Goal: Navigation & Orientation: Find specific page/section

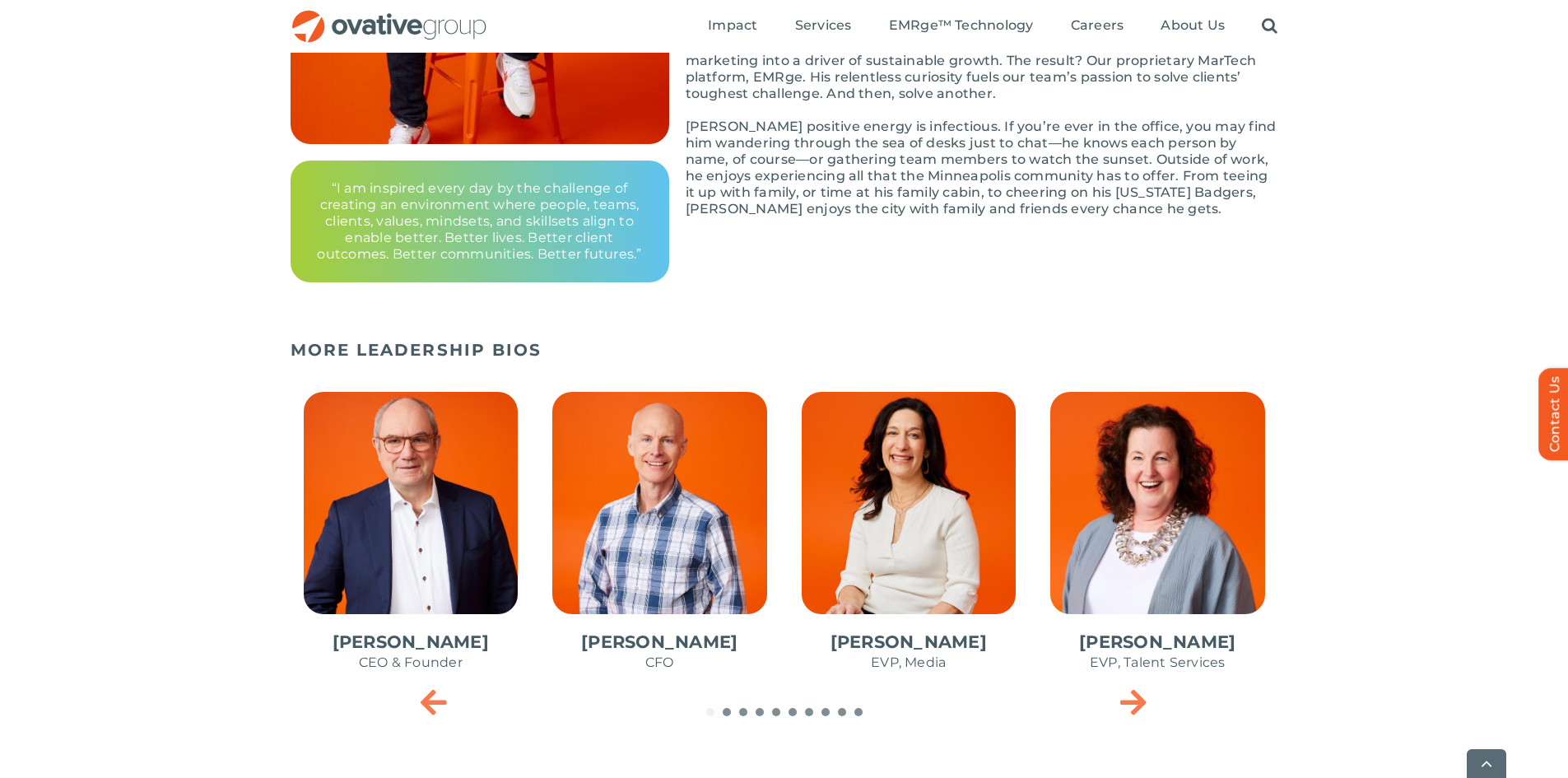
scroll to position [494, 0]
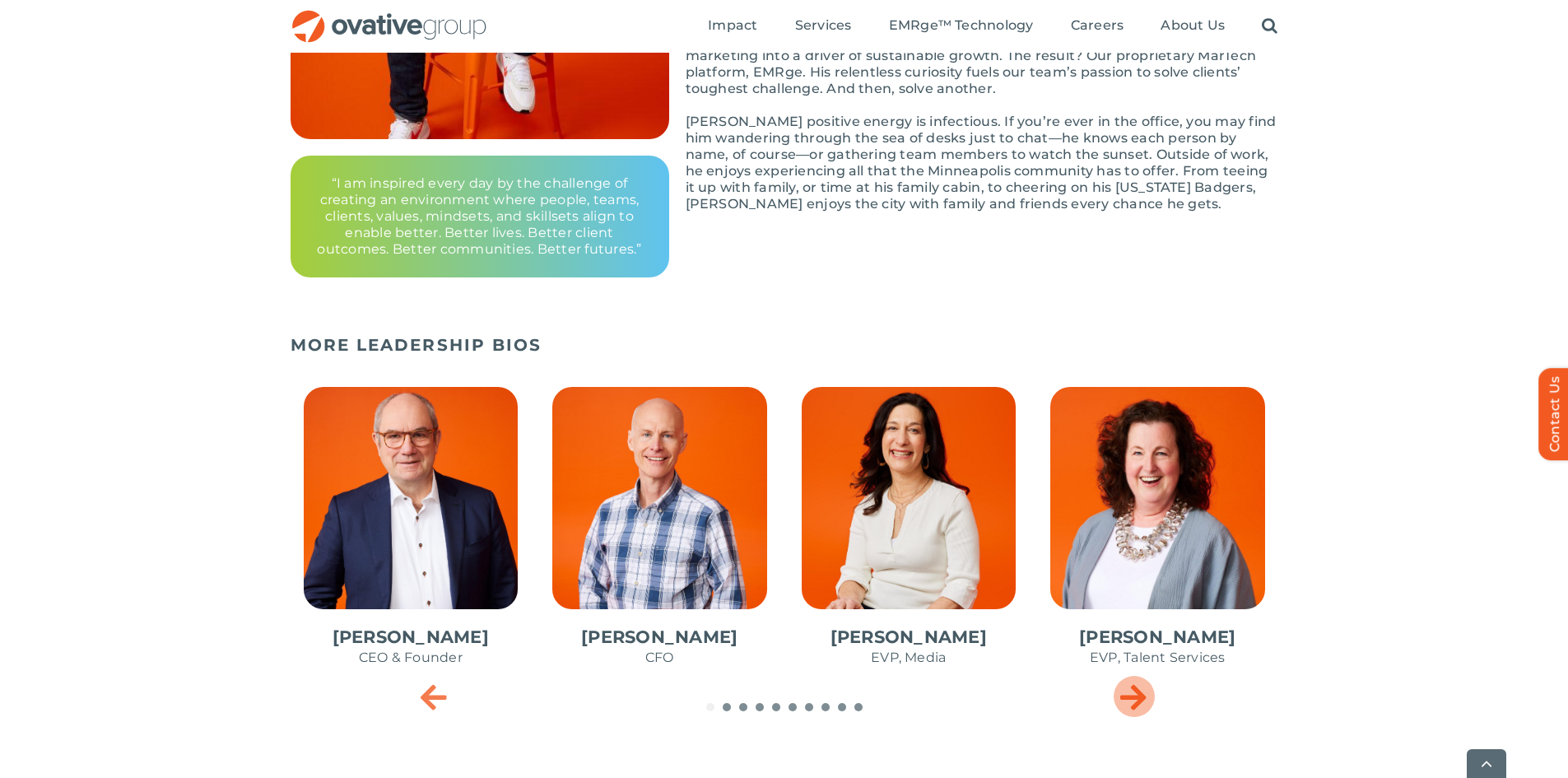
click at [1123, 697] on icon "Next slide" at bounding box center [1134, 696] width 27 height 32
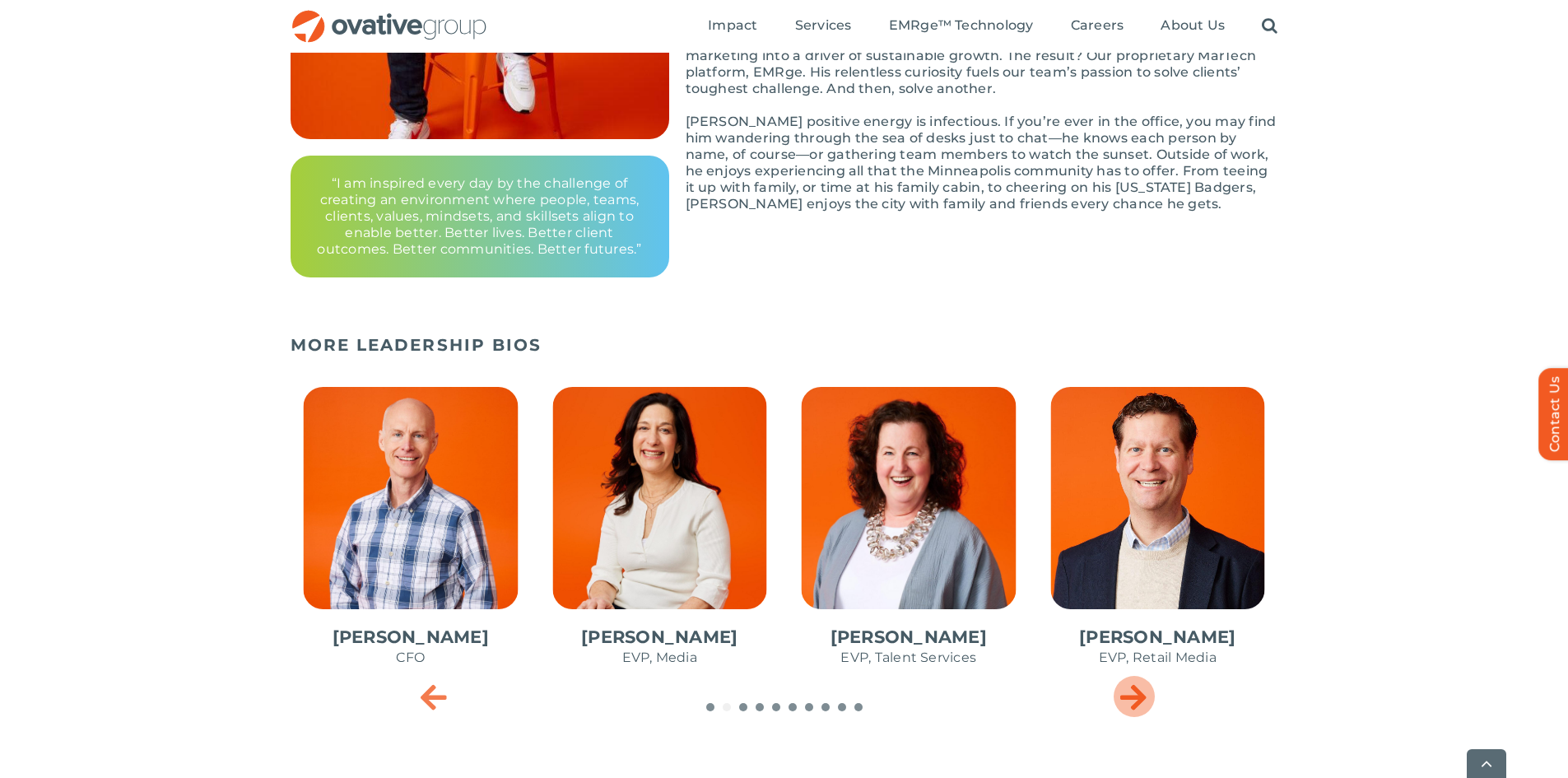
click at [1133, 697] on icon "Next slide" at bounding box center [1134, 696] width 27 height 32
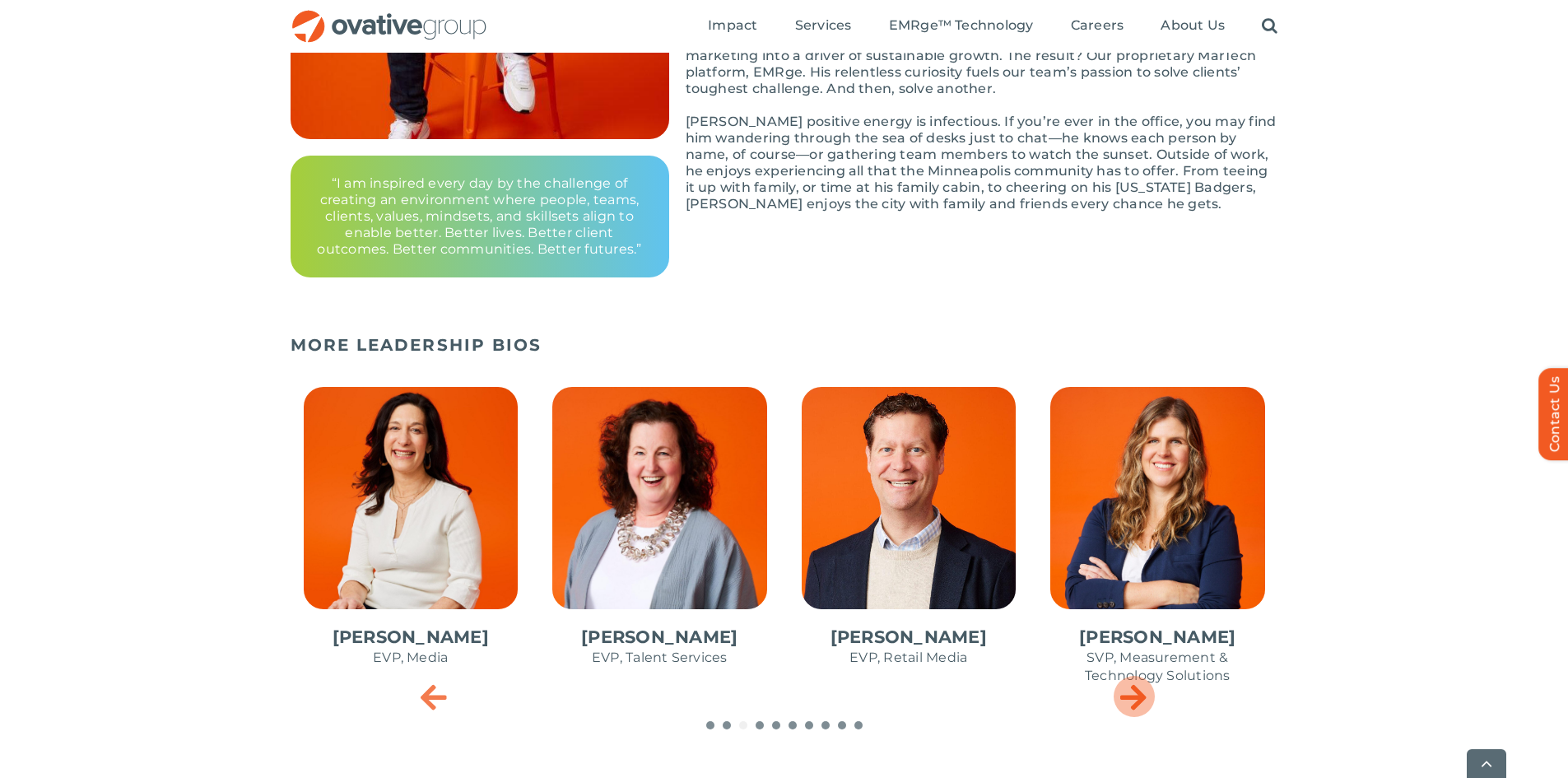
click at [1133, 693] on icon "Next slide" at bounding box center [1134, 696] width 27 height 32
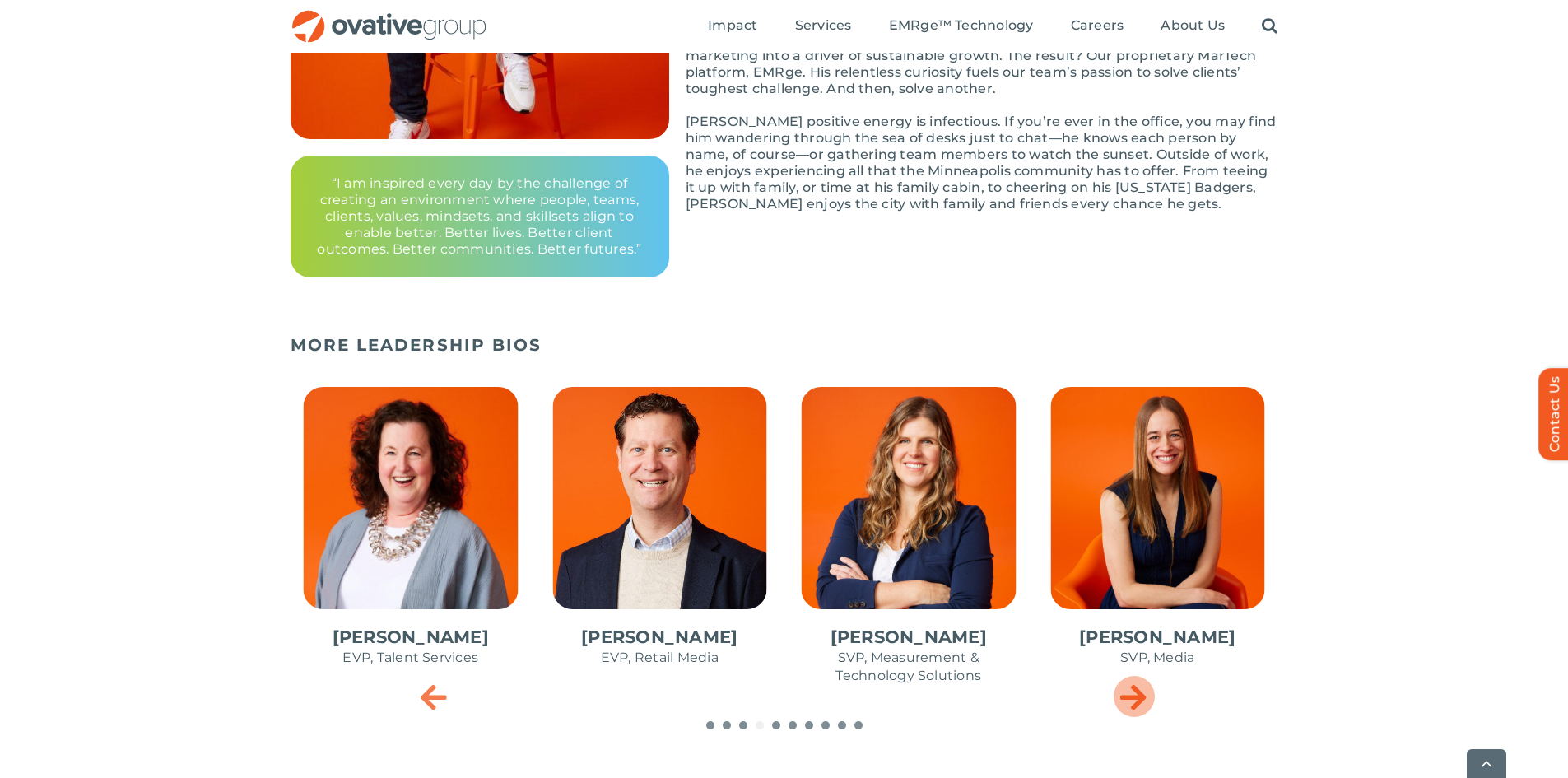
click at [1135, 693] on icon "Next slide" at bounding box center [1134, 696] width 27 height 32
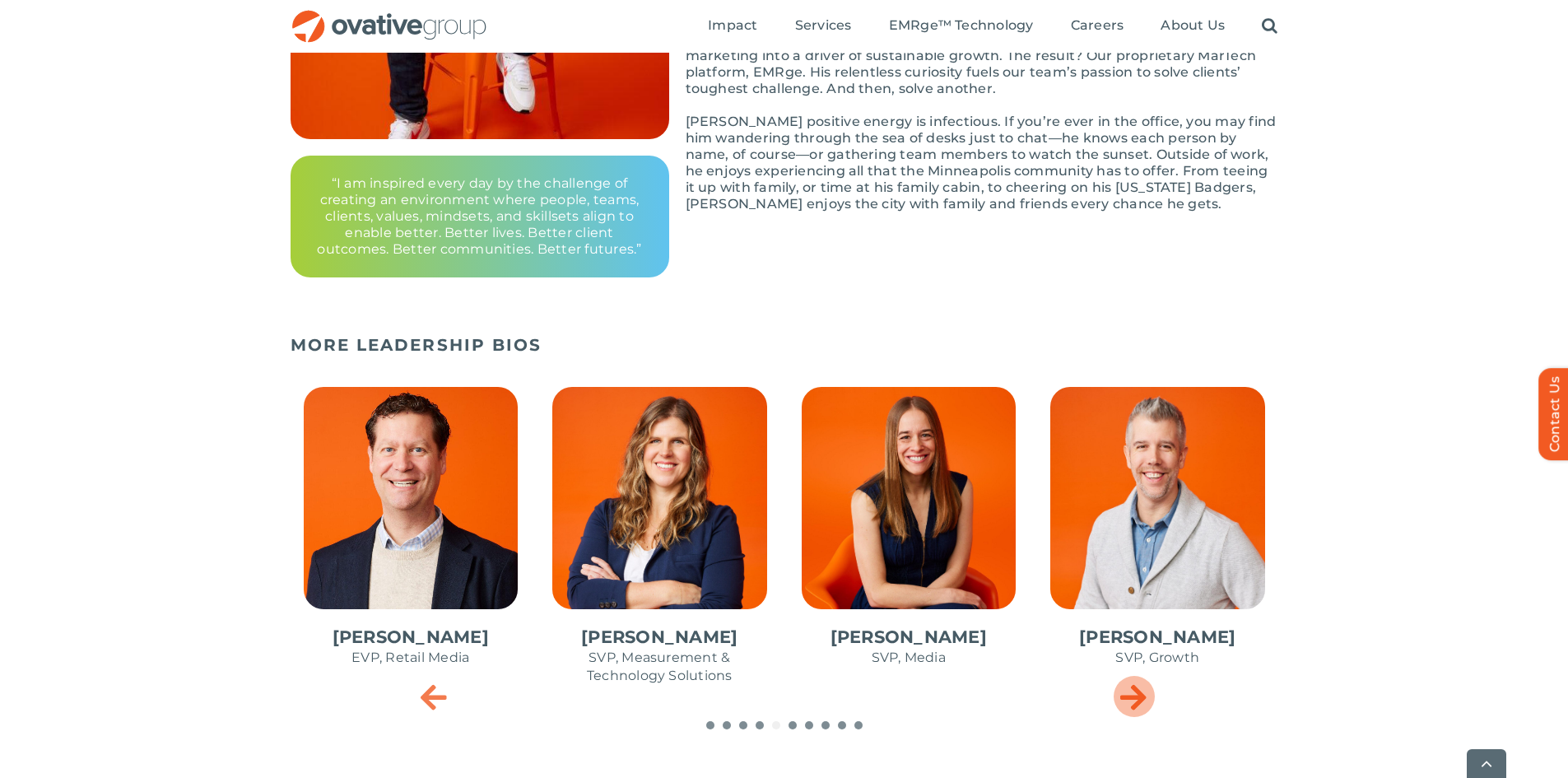
click at [1139, 696] on icon "Next slide" at bounding box center [1134, 696] width 27 height 32
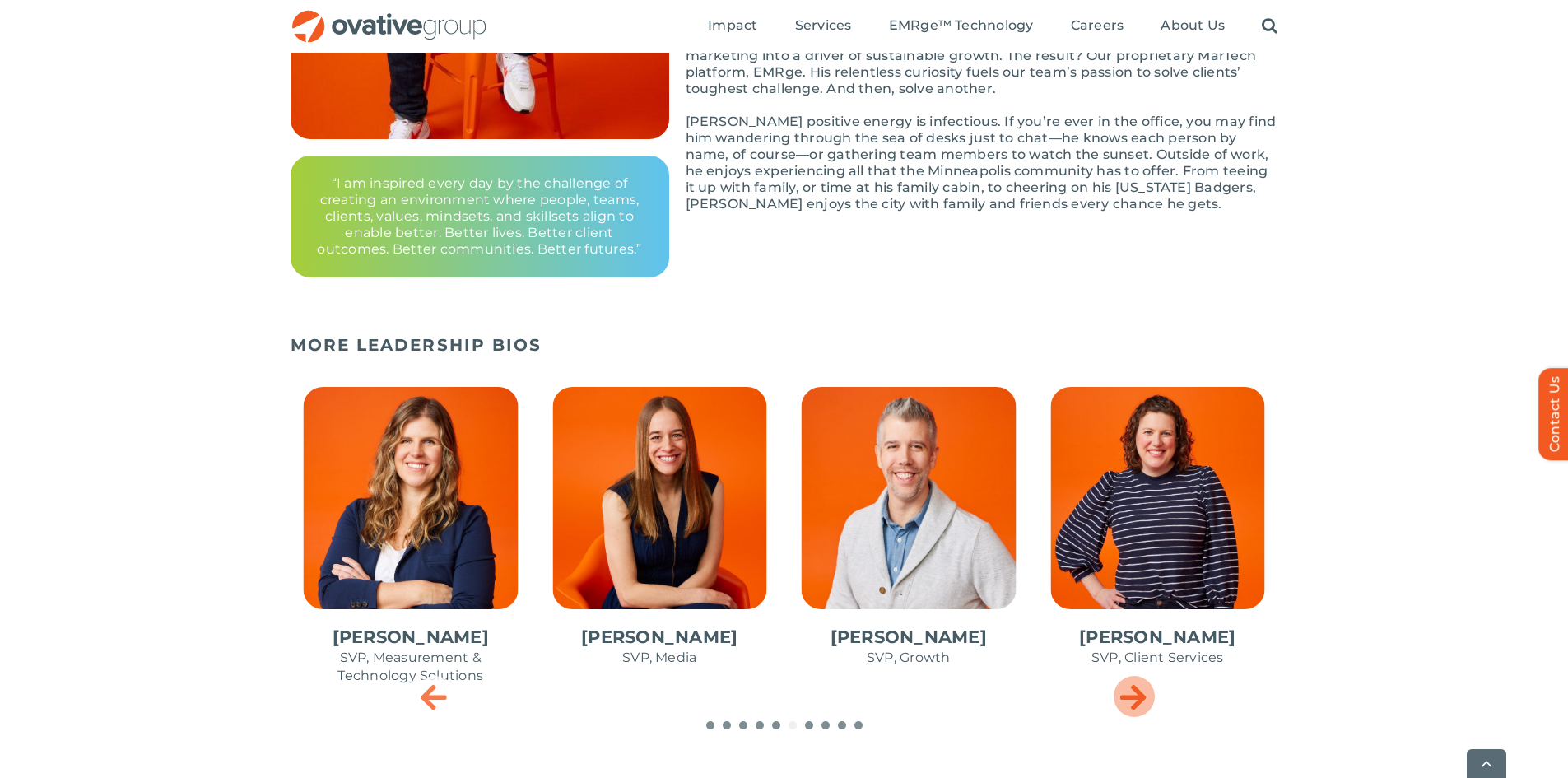
click at [1139, 692] on icon "Next slide" at bounding box center [1134, 696] width 27 height 32
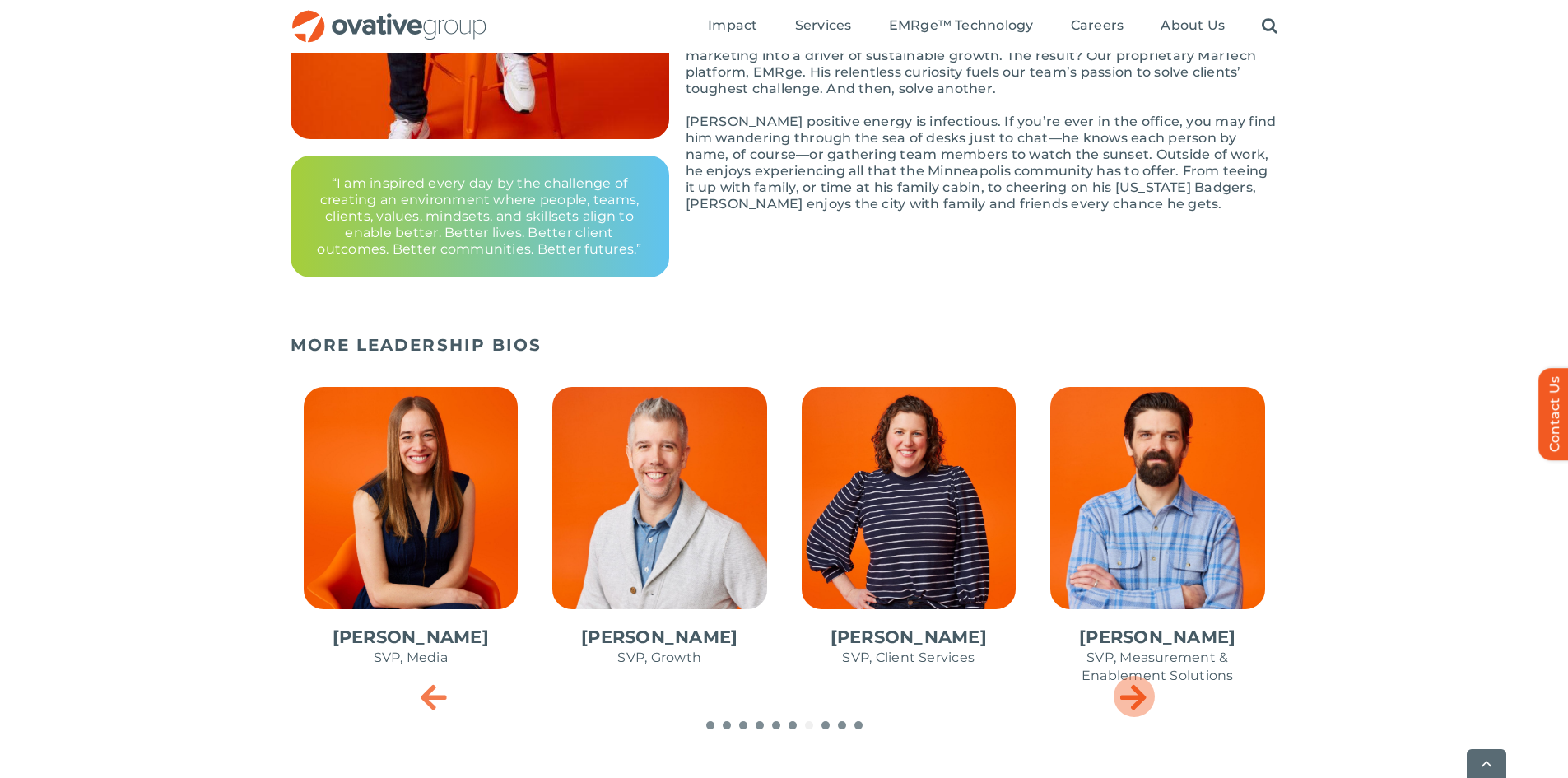
click at [1143, 694] on icon "Next slide" at bounding box center [1134, 696] width 27 height 32
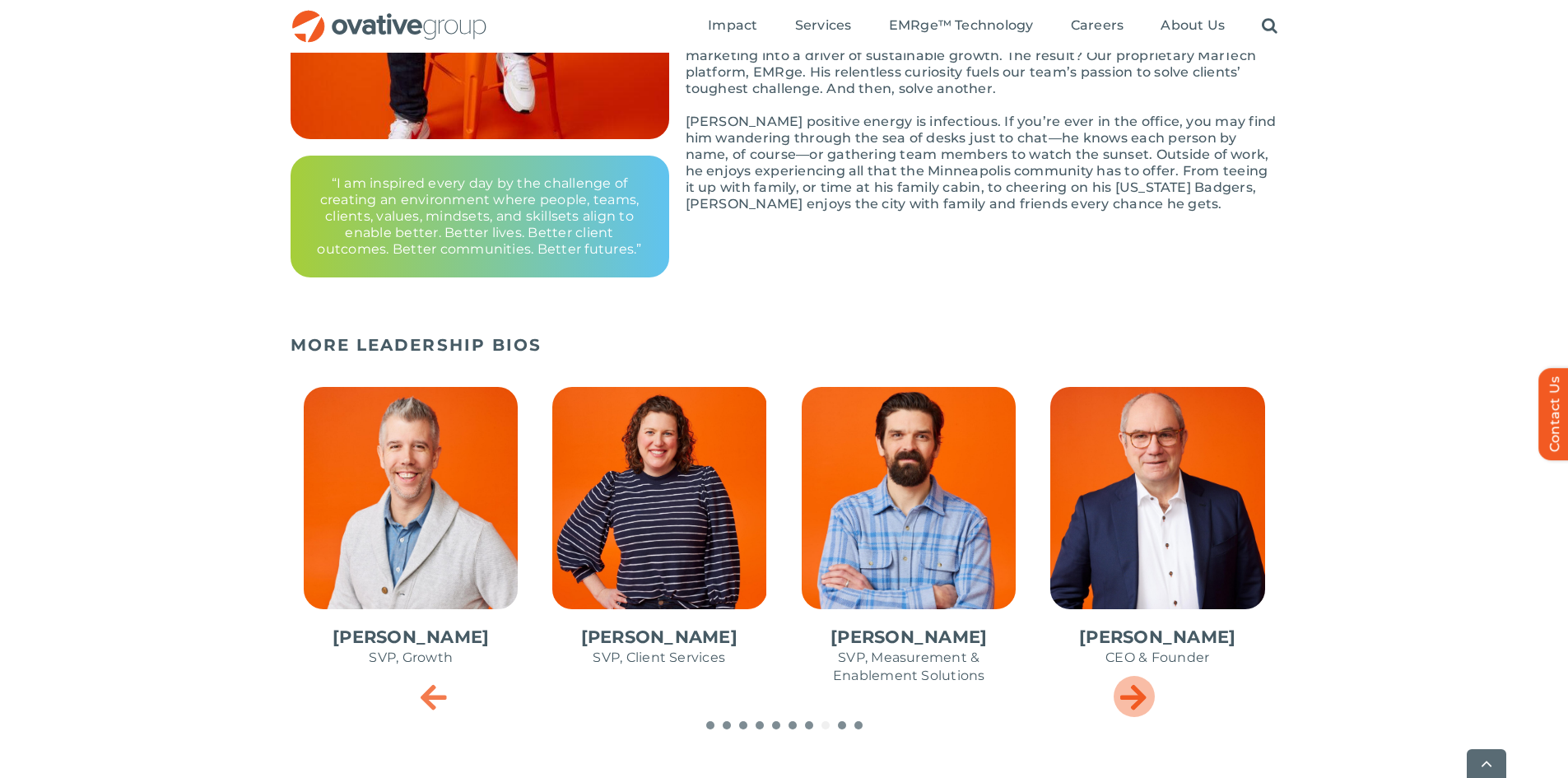
click at [1144, 693] on icon "Next slide" at bounding box center [1134, 696] width 27 height 32
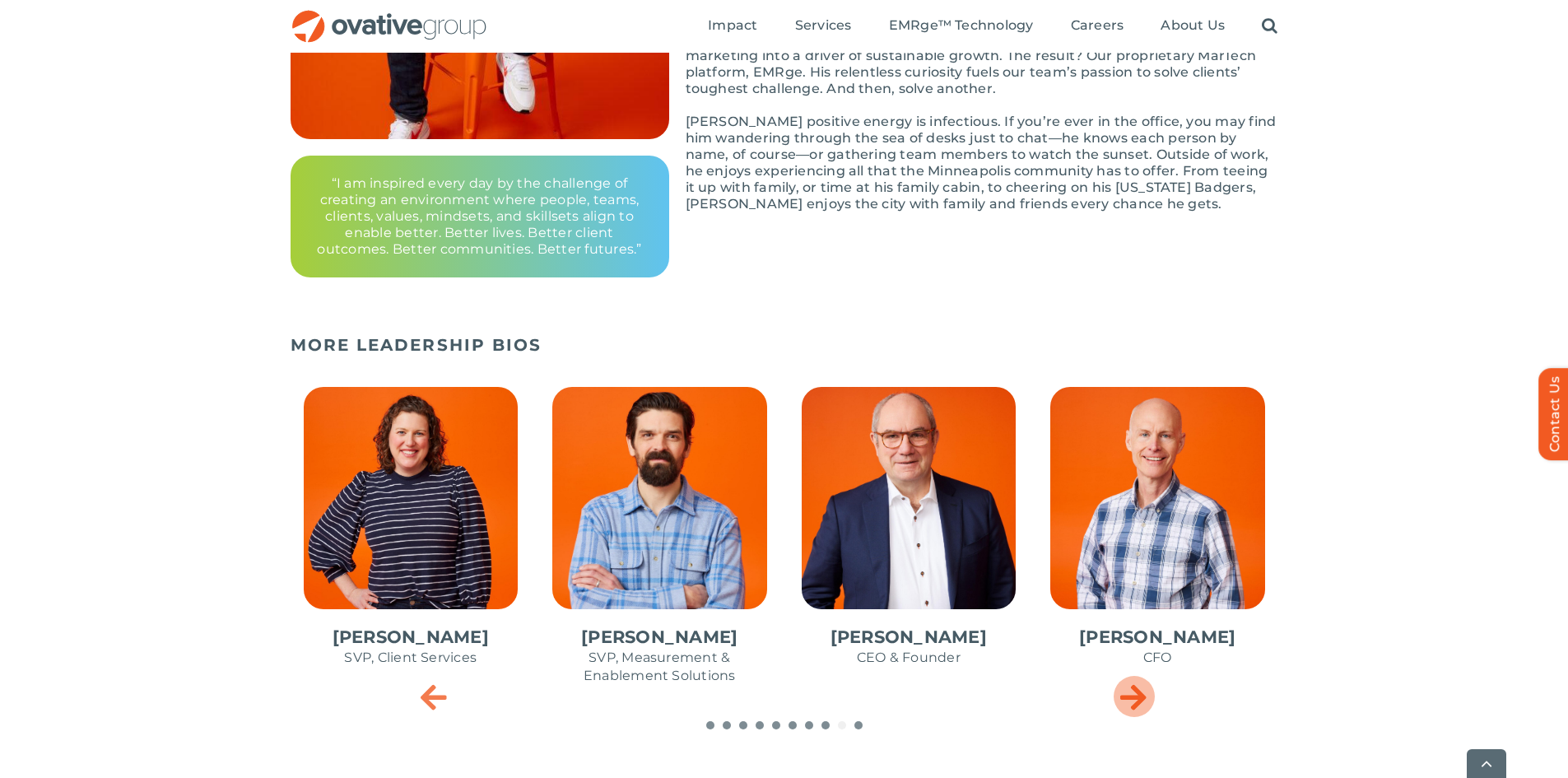
click at [1144, 693] on icon "Next slide" at bounding box center [1134, 696] width 27 height 32
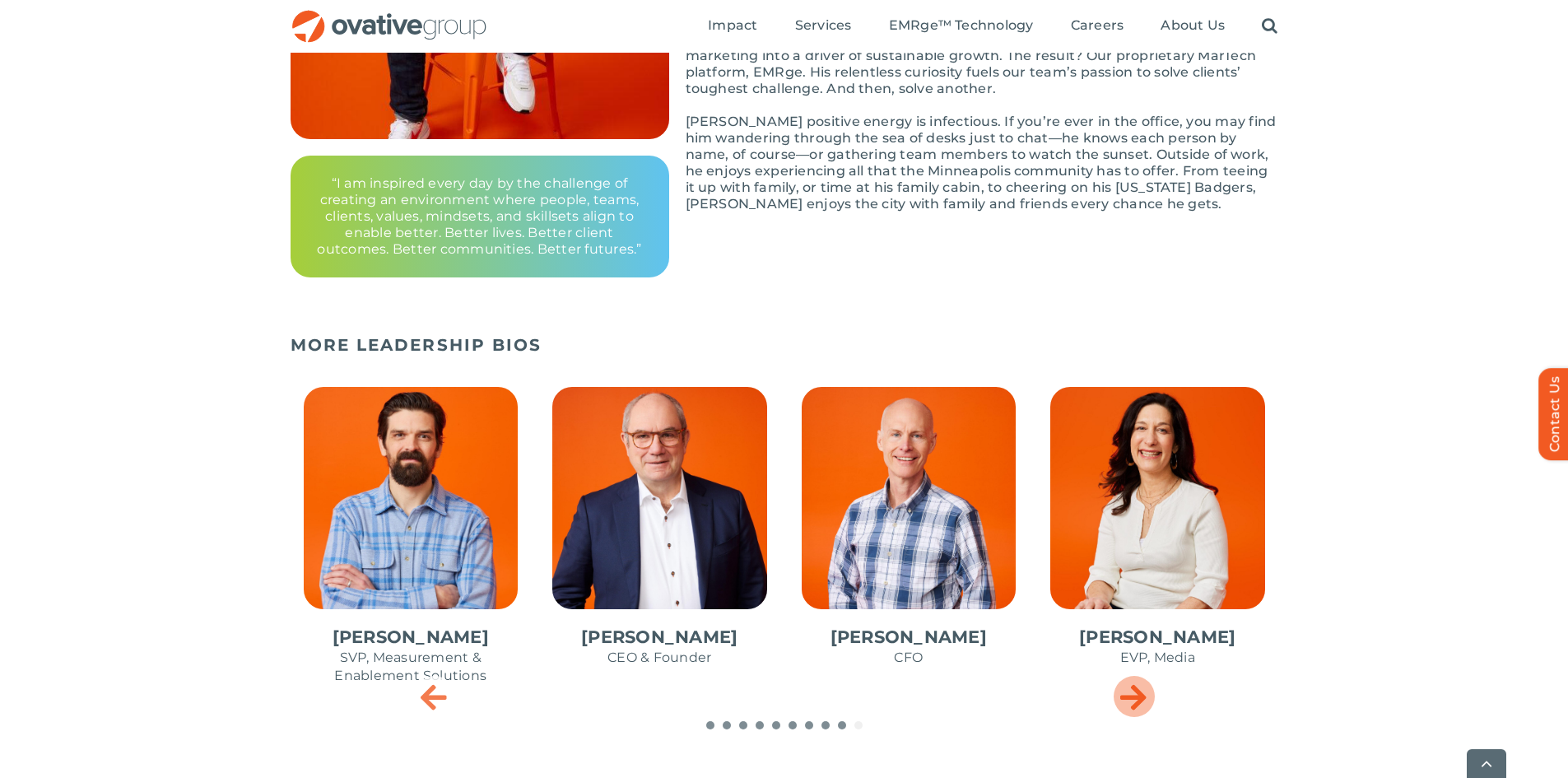
click at [1144, 690] on icon "Next slide" at bounding box center [1134, 696] width 27 height 32
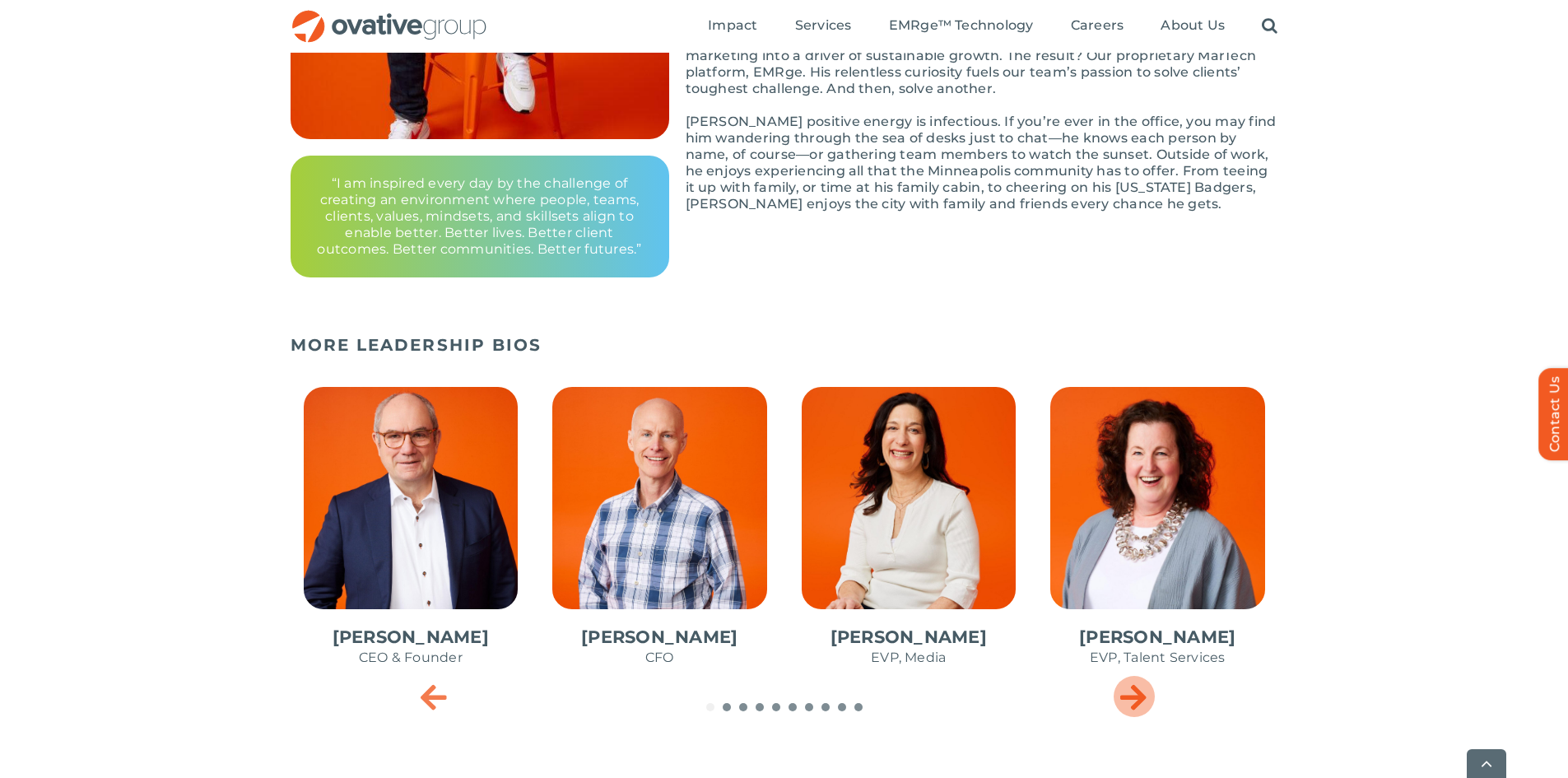
click at [1144, 688] on icon "Next slide" at bounding box center [1134, 696] width 27 height 32
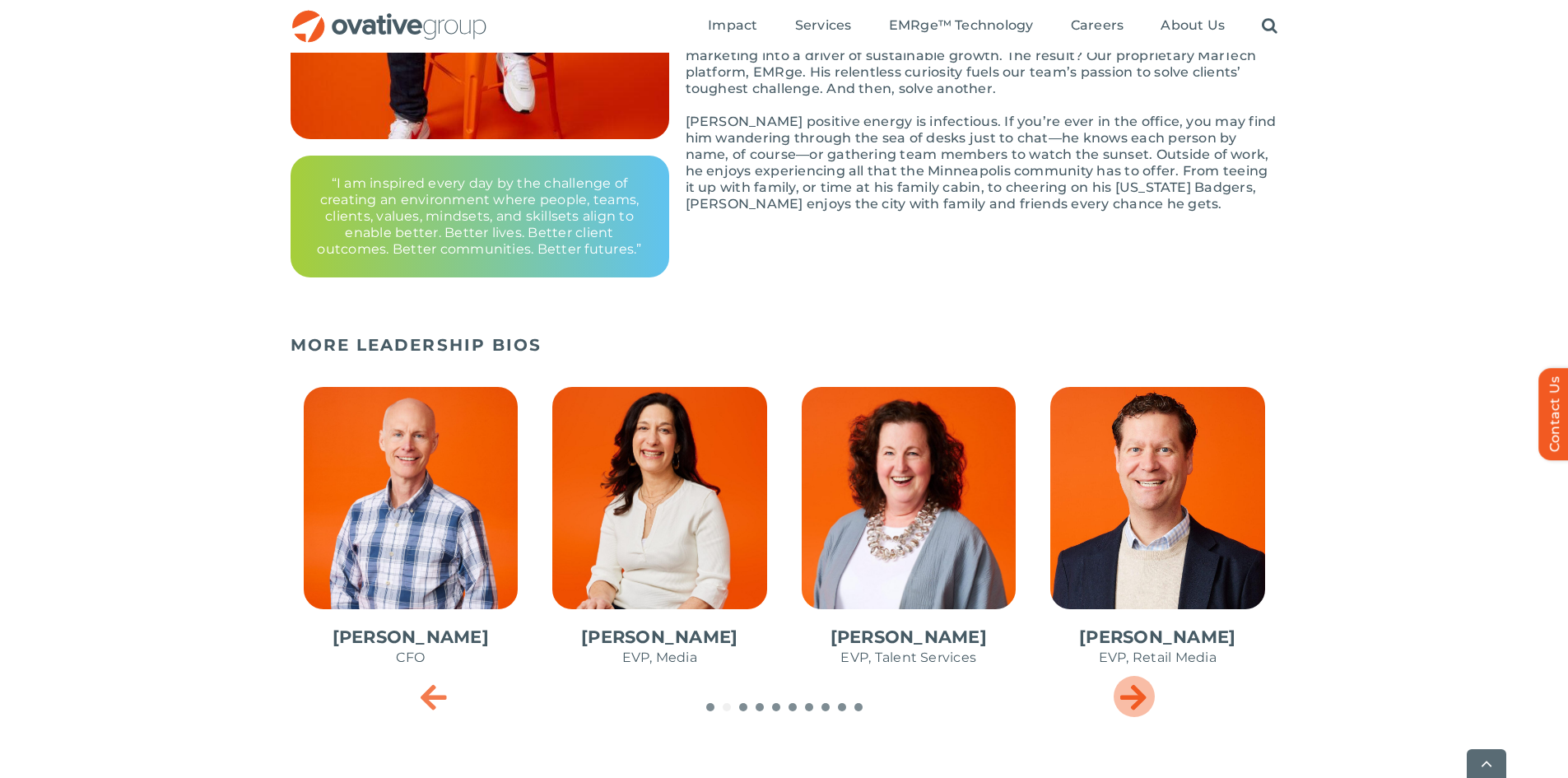
click at [1144, 688] on icon "Next slide" at bounding box center [1134, 696] width 27 height 32
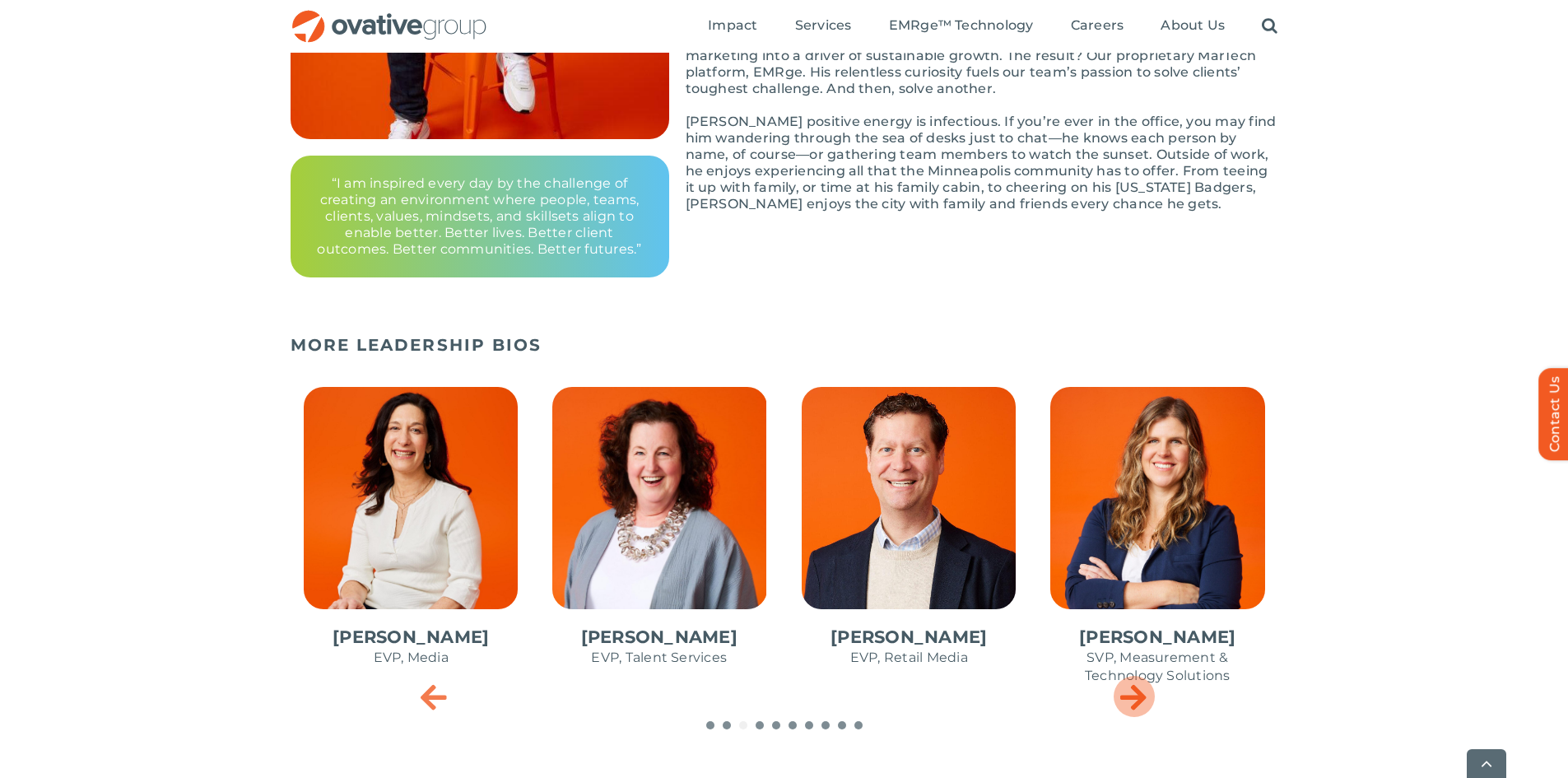
click at [1144, 687] on icon "Next slide" at bounding box center [1134, 696] width 27 height 32
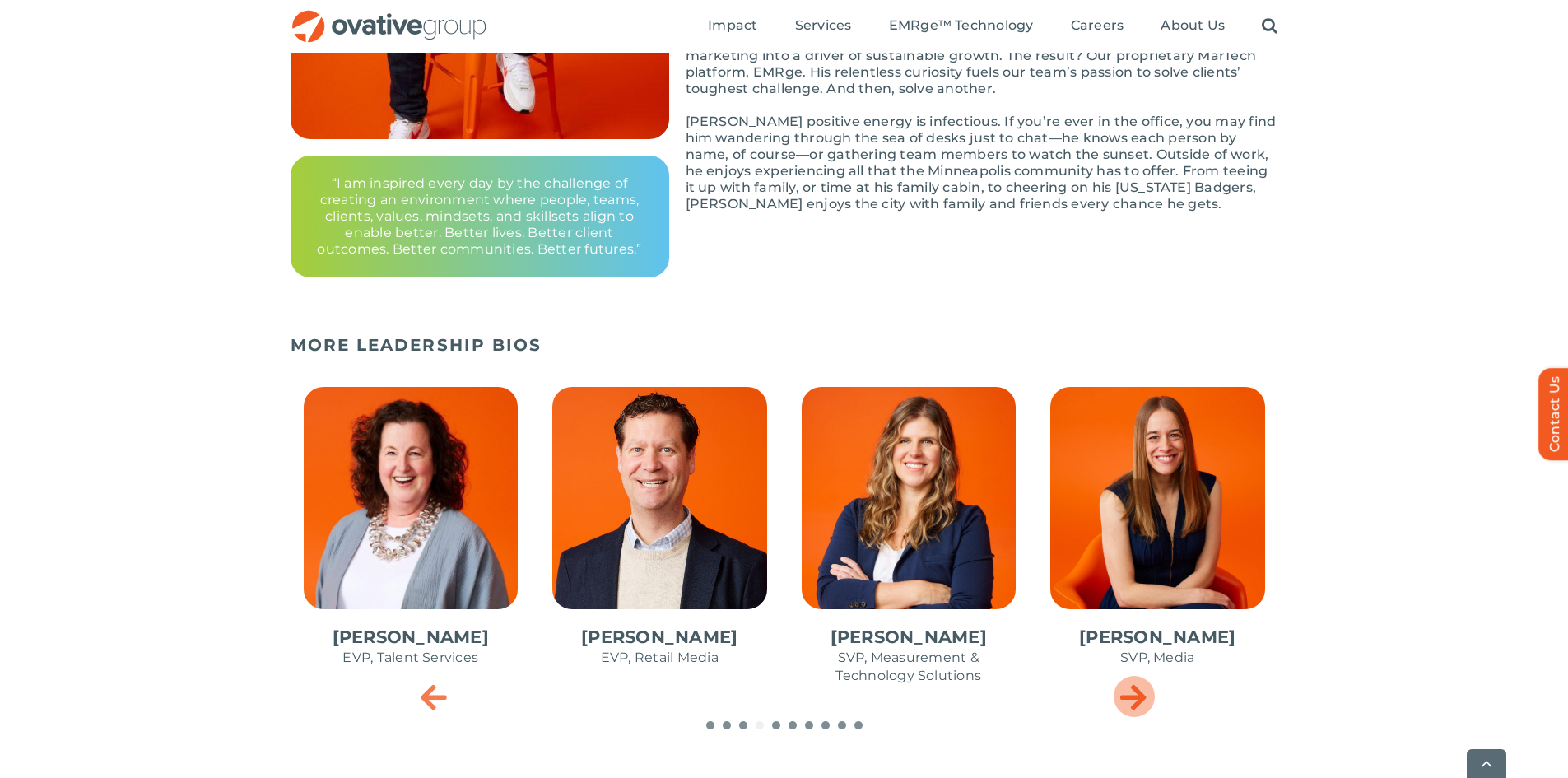
click at [1144, 688] on icon "Next slide" at bounding box center [1134, 696] width 27 height 32
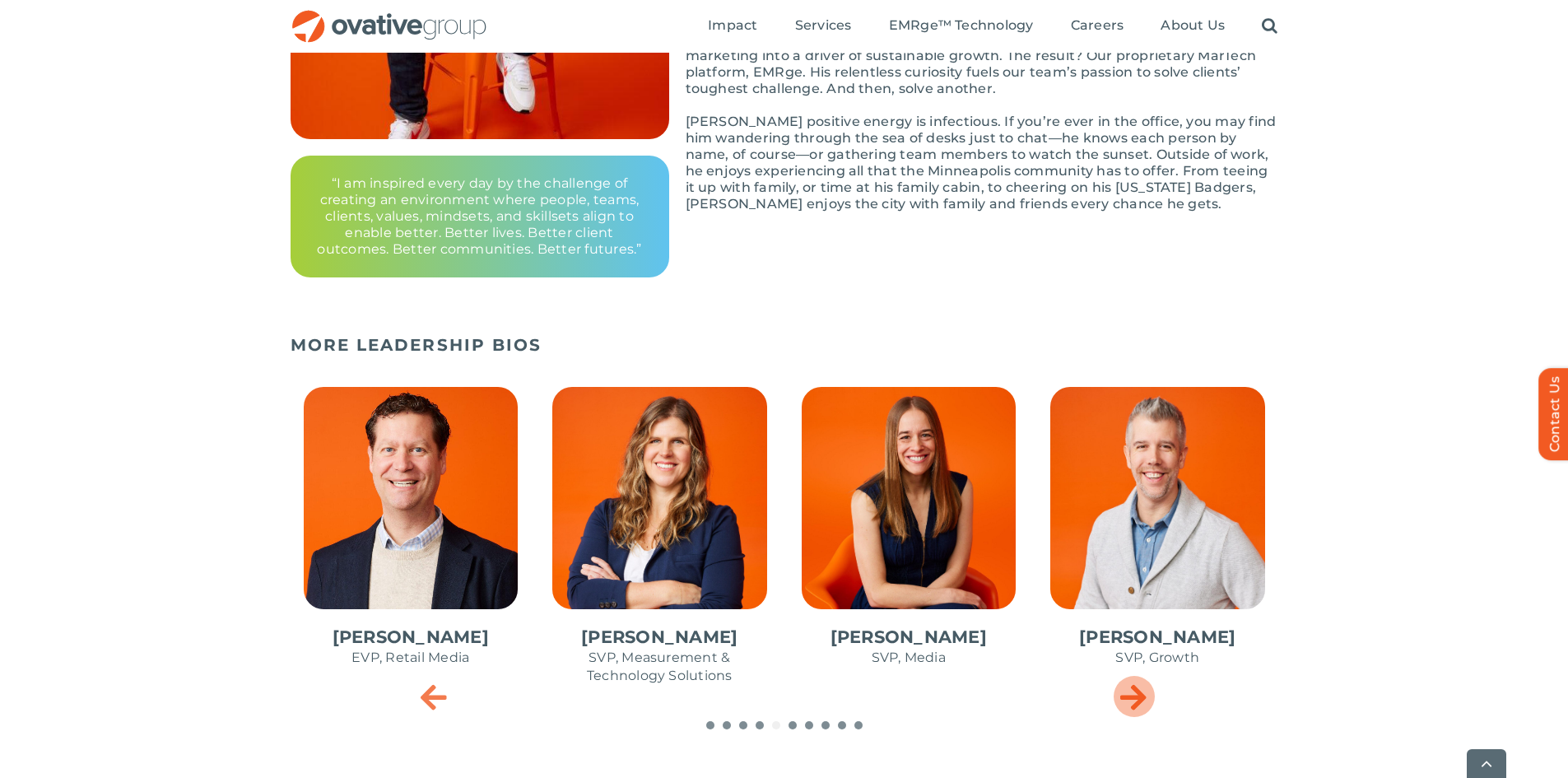
click at [1144, 690] on icon "Next slide" at bounding box center [1134, 696] width 27 height 32
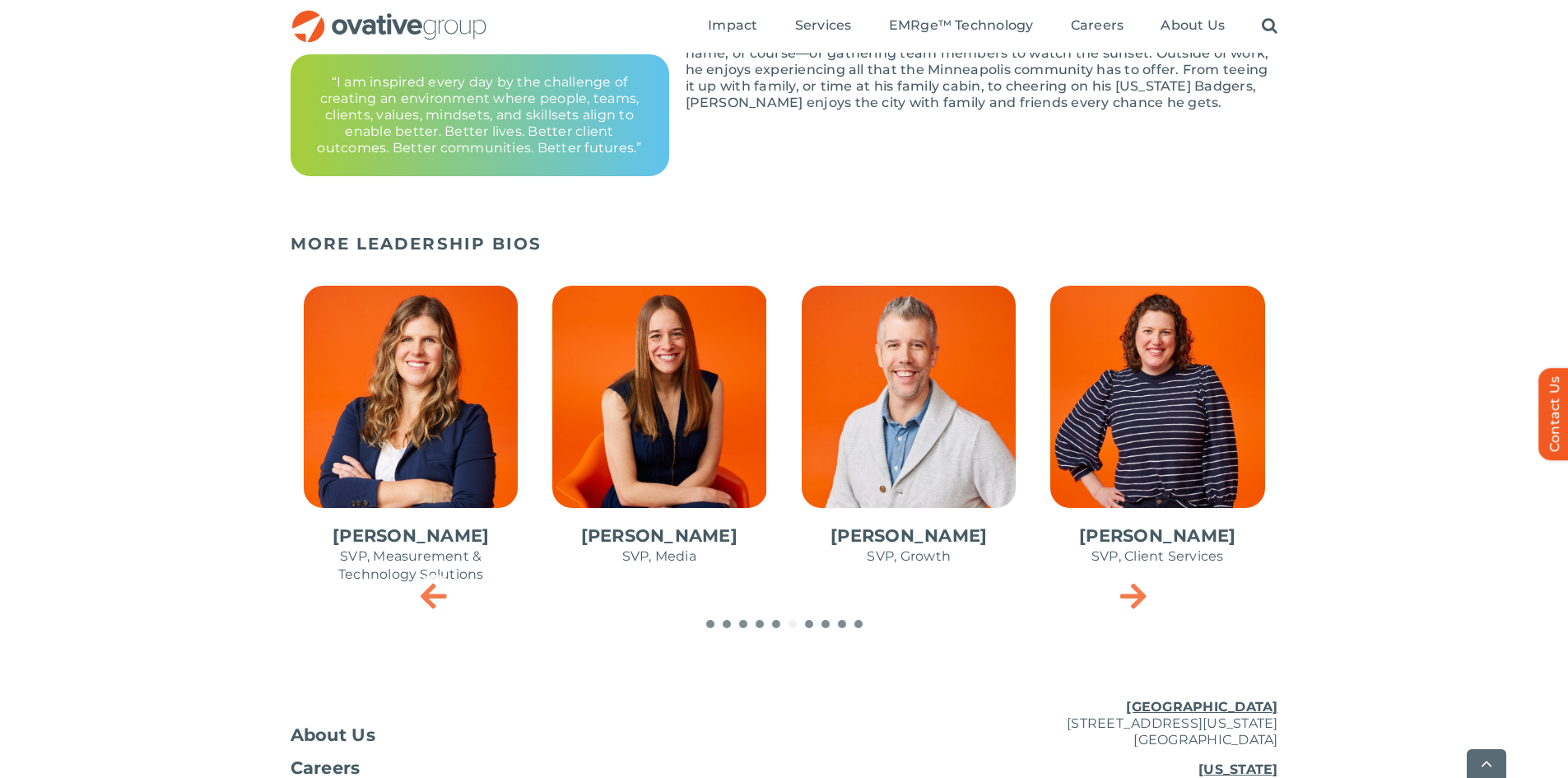
scroll to position [789, 0]
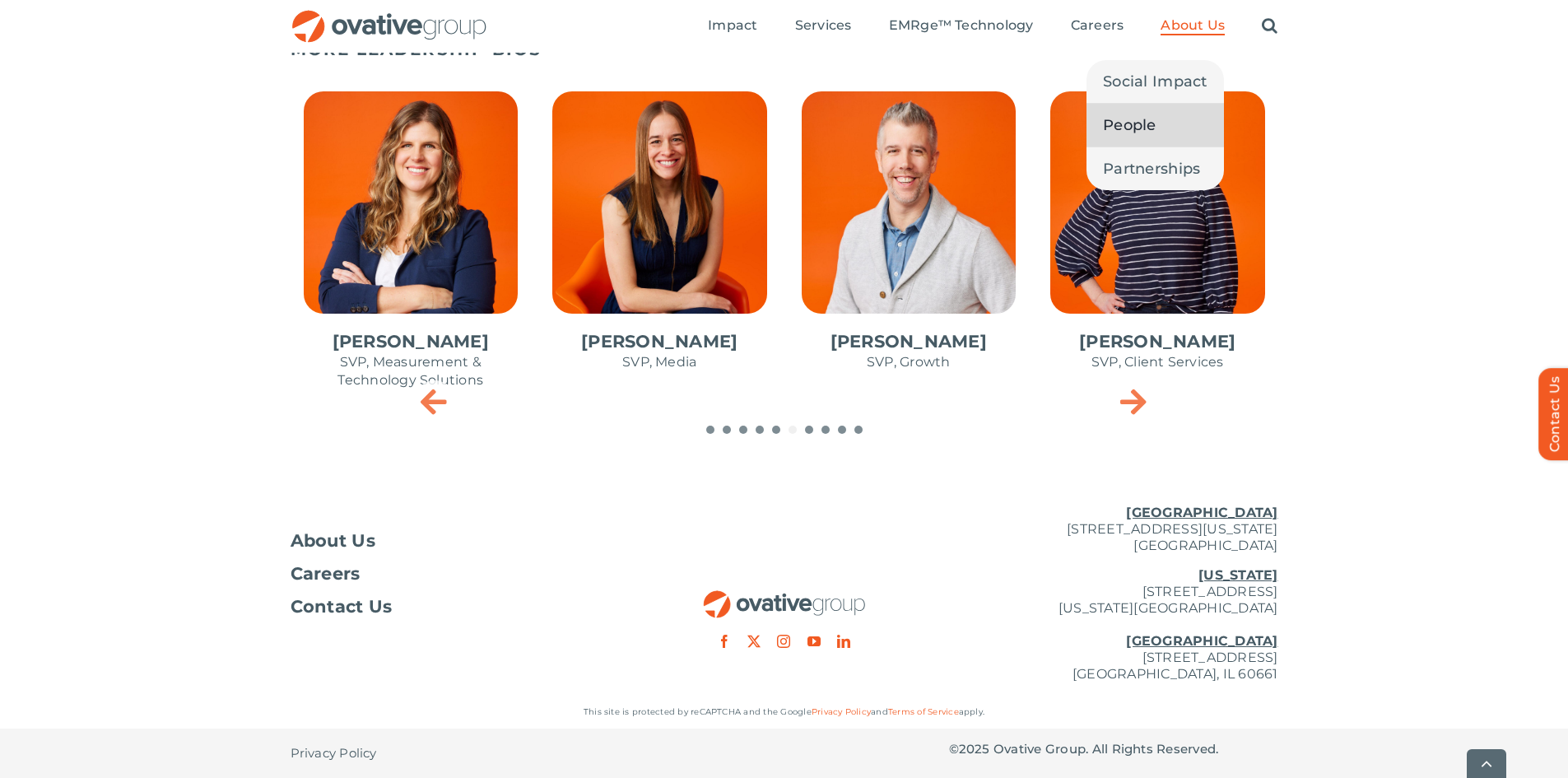
click at [1143, 116] on span "People" at bounding box center [1129, 125] width 53 height 23
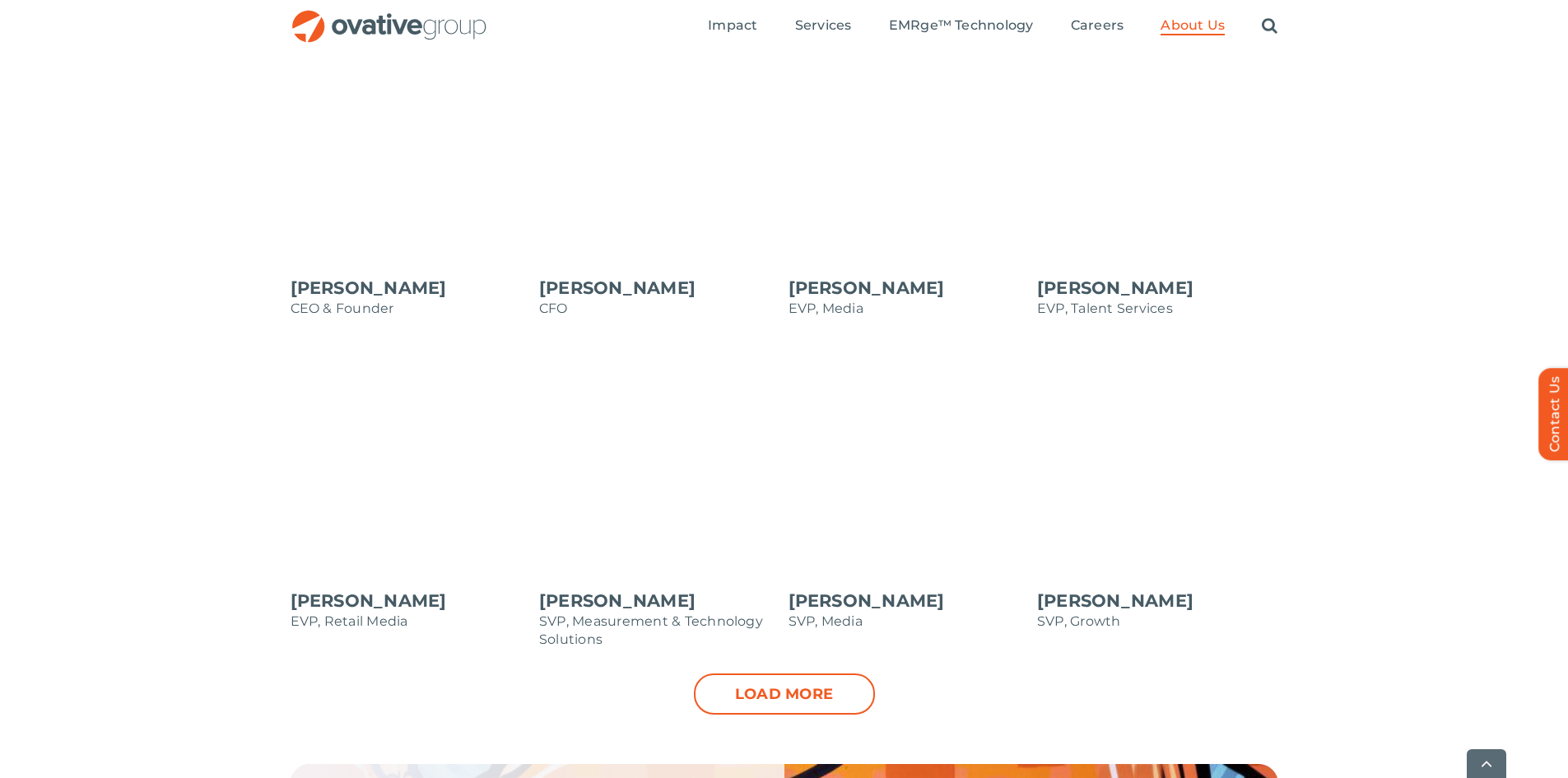
scroll to position [1564, 0]
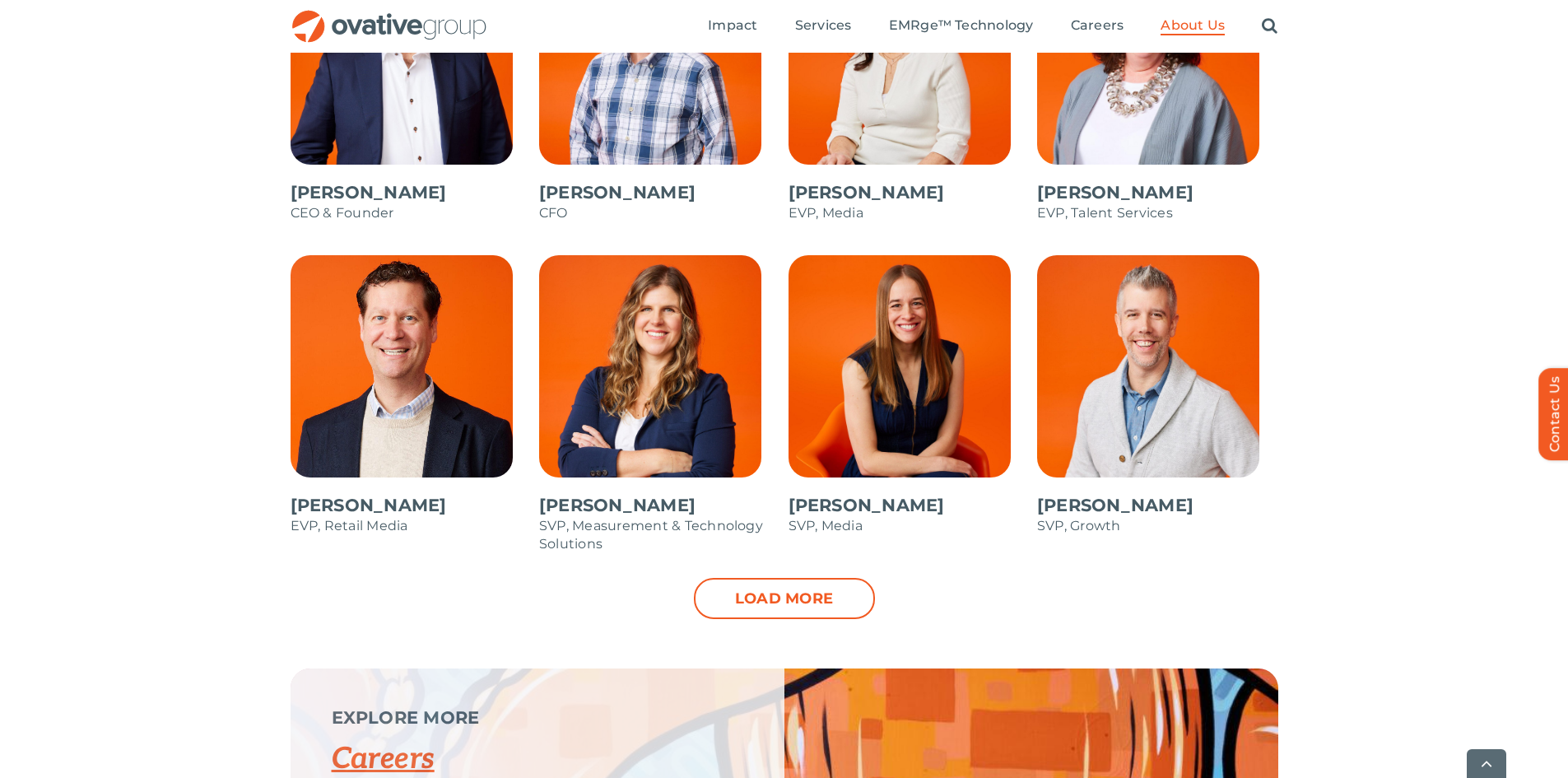
click at [797, 599] on link "Load more" at bounding box center [784, 598] width 181 height 41
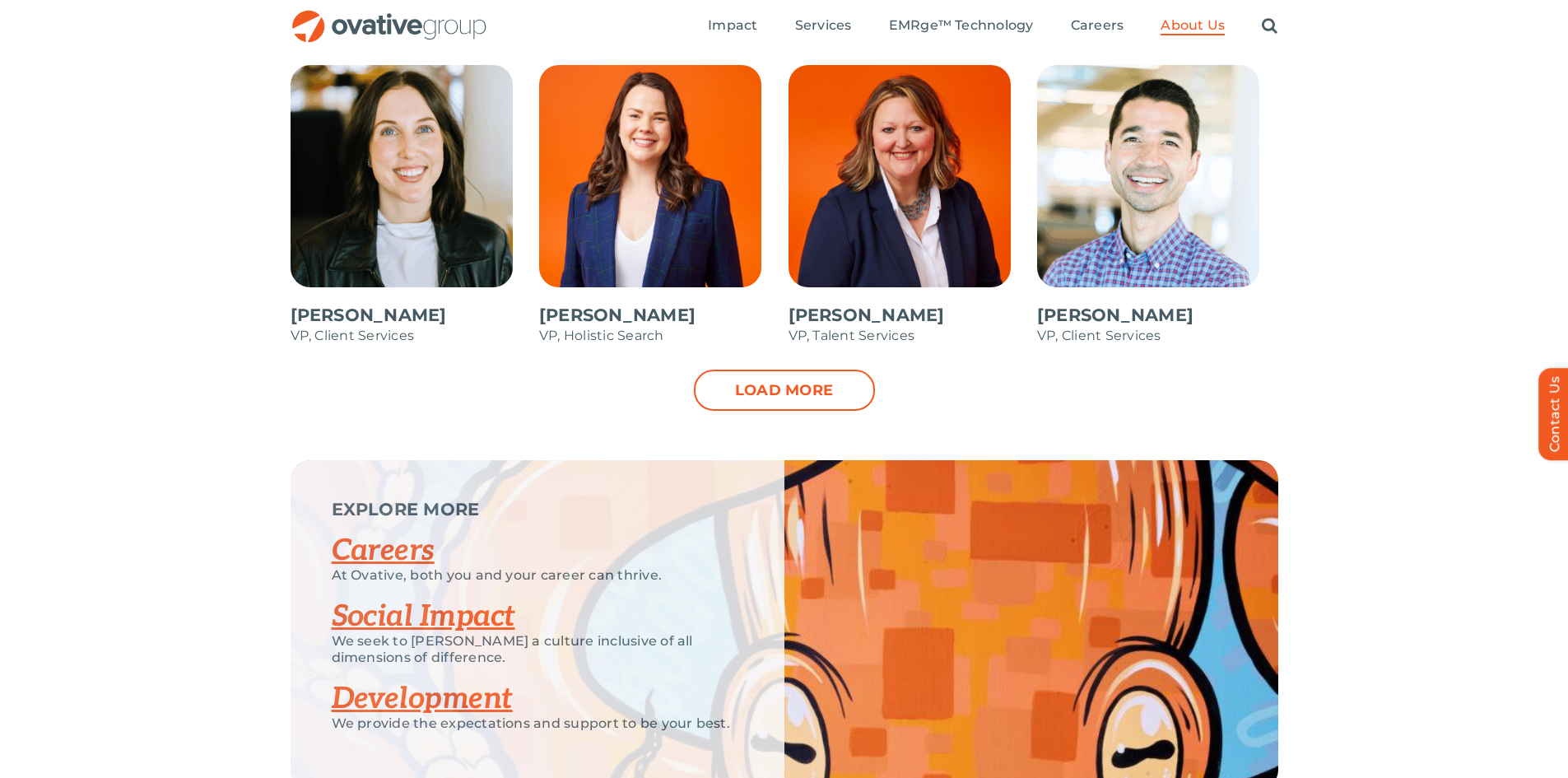
scroll to position [2387, 0]
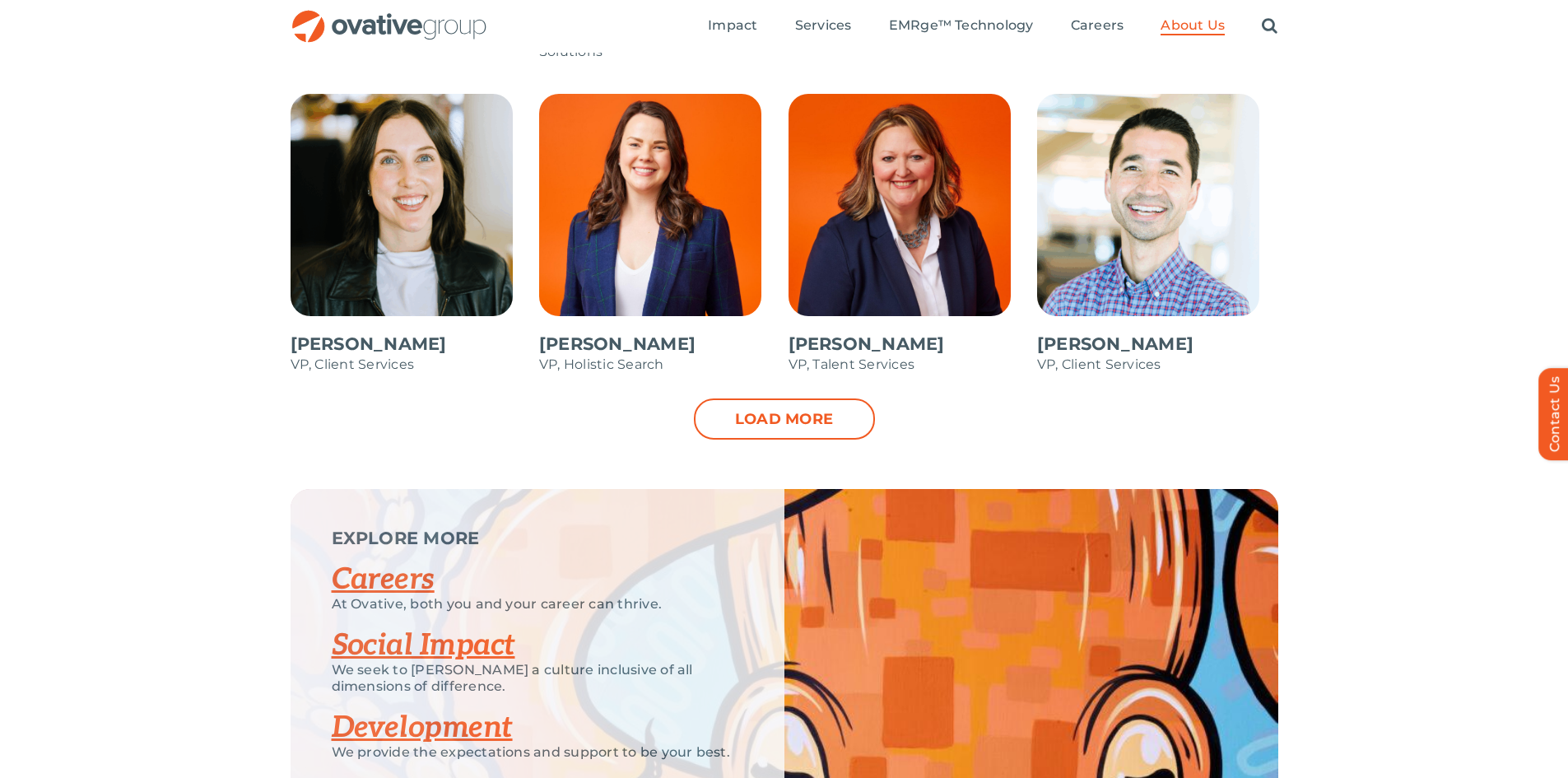
click at [839, 419] on link "Load more" at bounding box center [784, 418] width 181 height 41
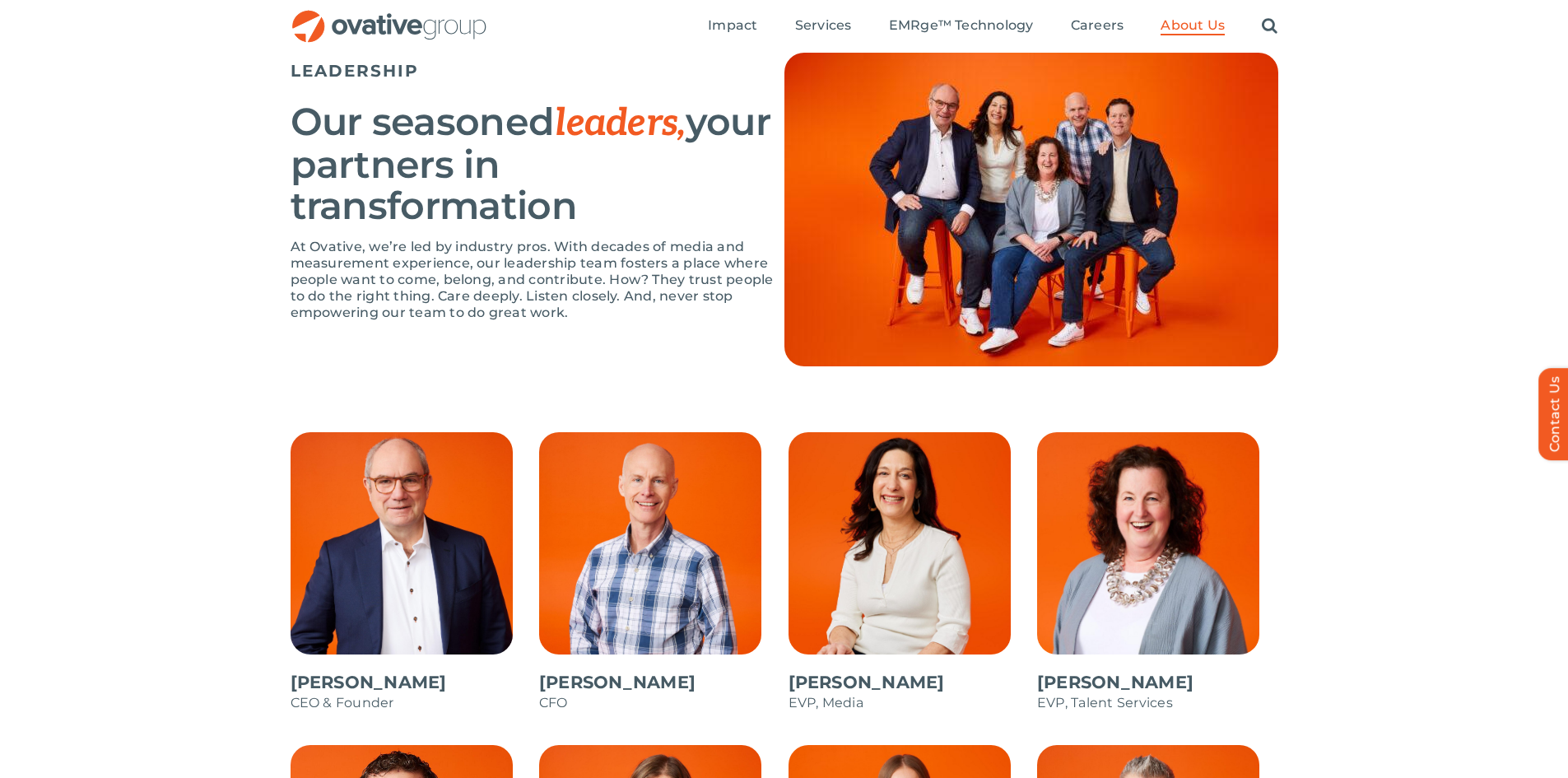
scroll to position [1070, 0]
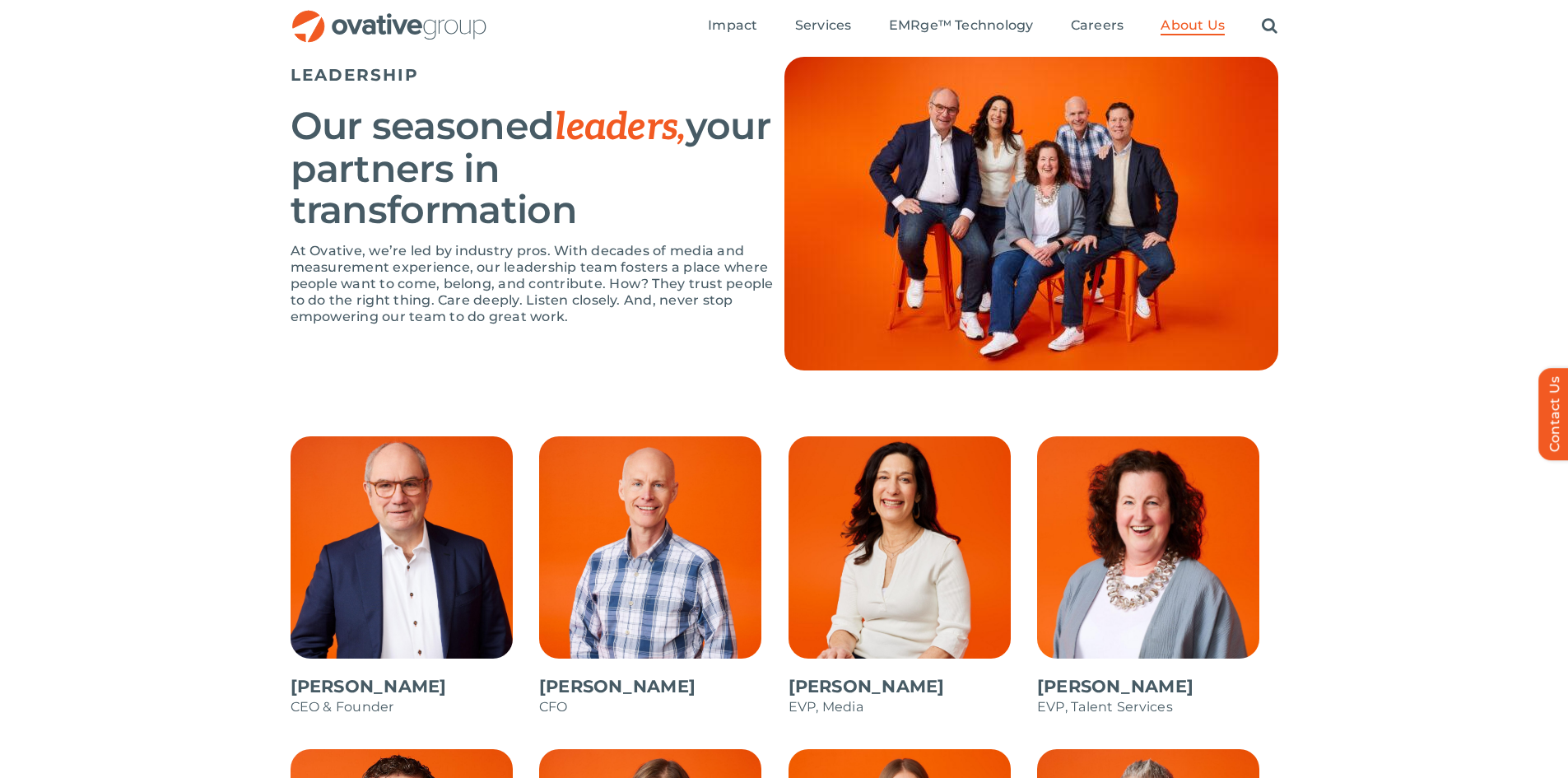
click at [437, 584] on span at bounding box center [410, 584] width 241 height 296
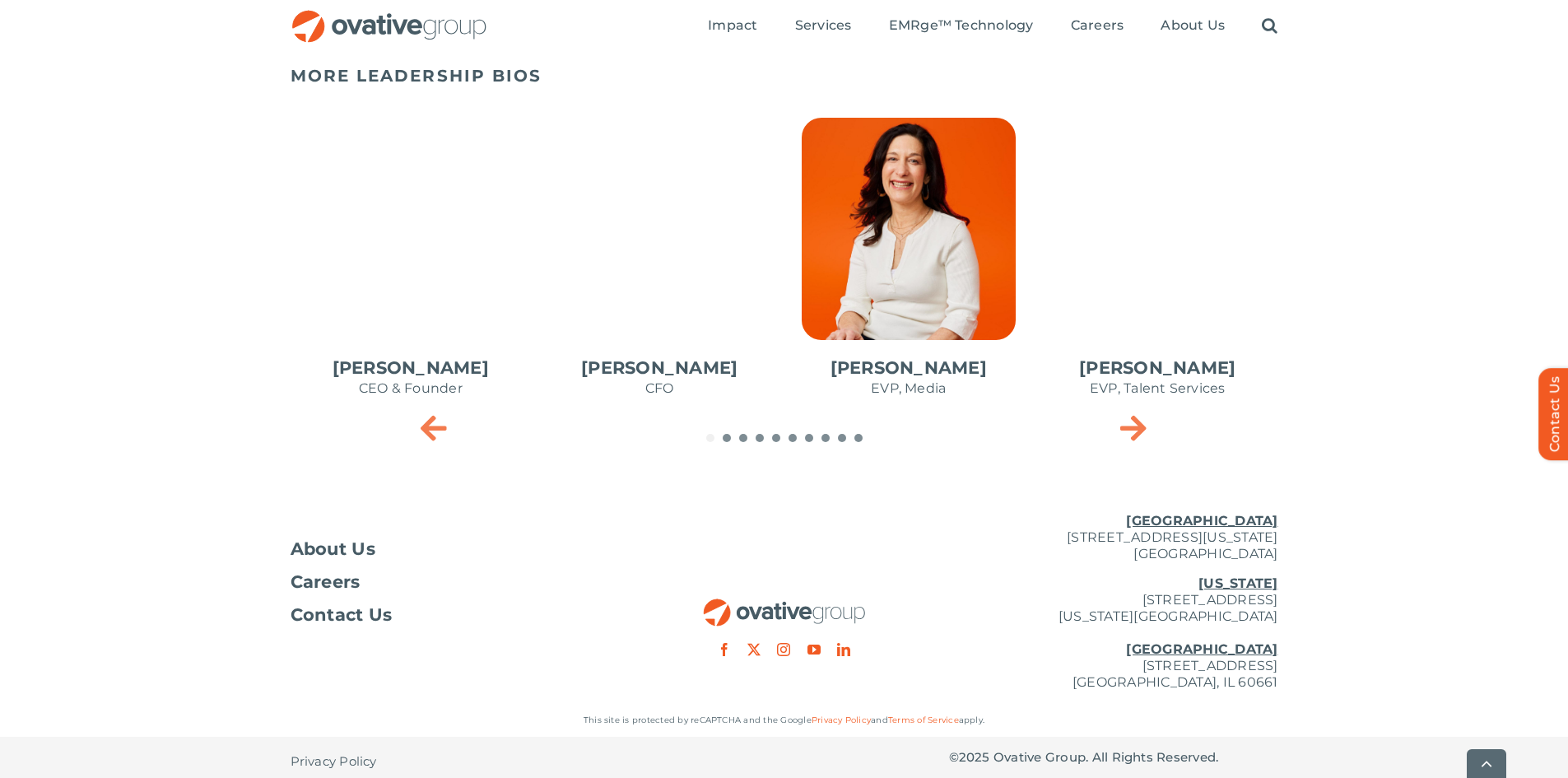
scroll to position [771, 0]
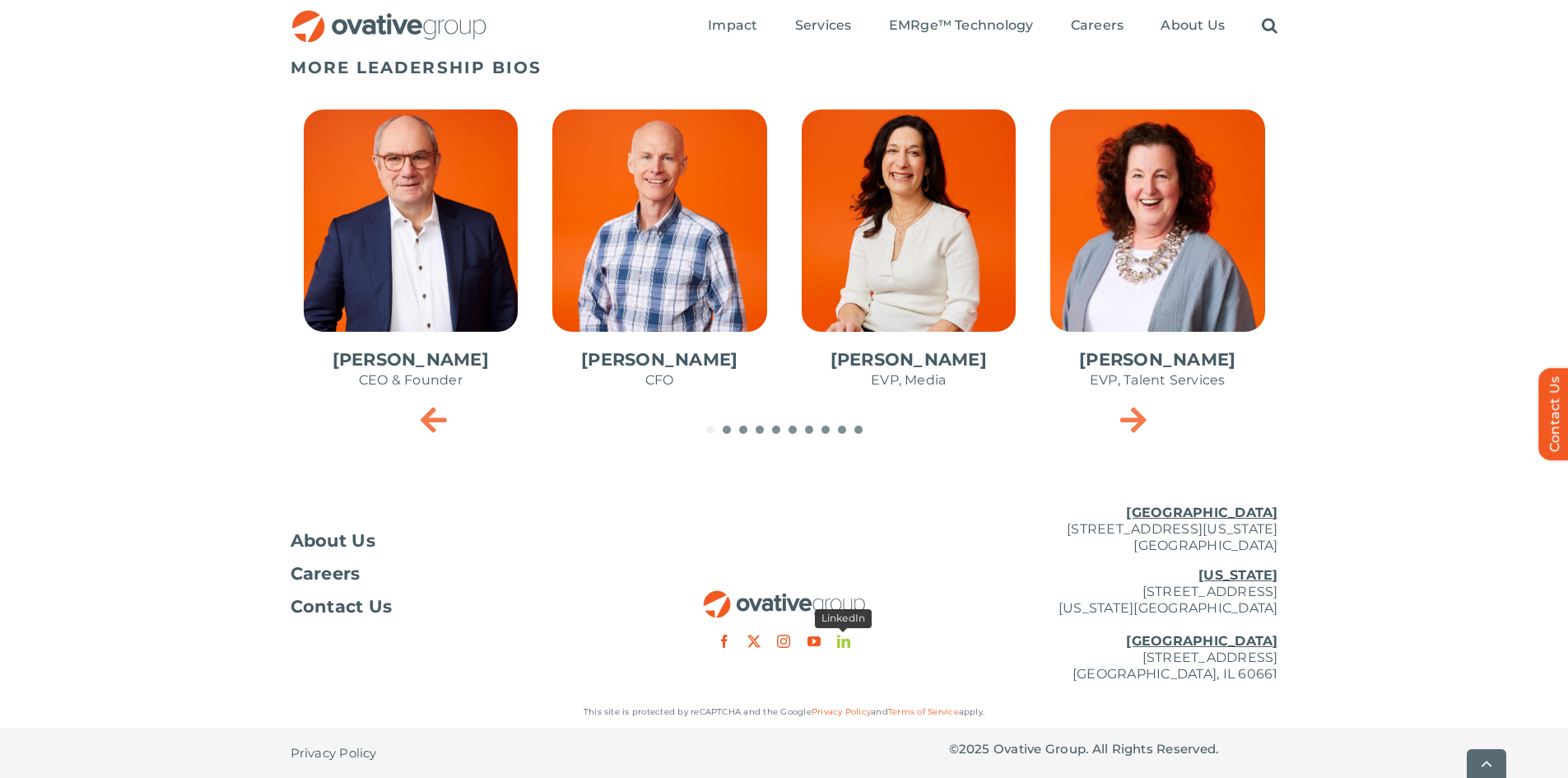
click at [846, 642] on link "linkedin" at bounding box center [844, 641] width 13 height 13
